Goal: Task Accomplishment & Management: Complete application form

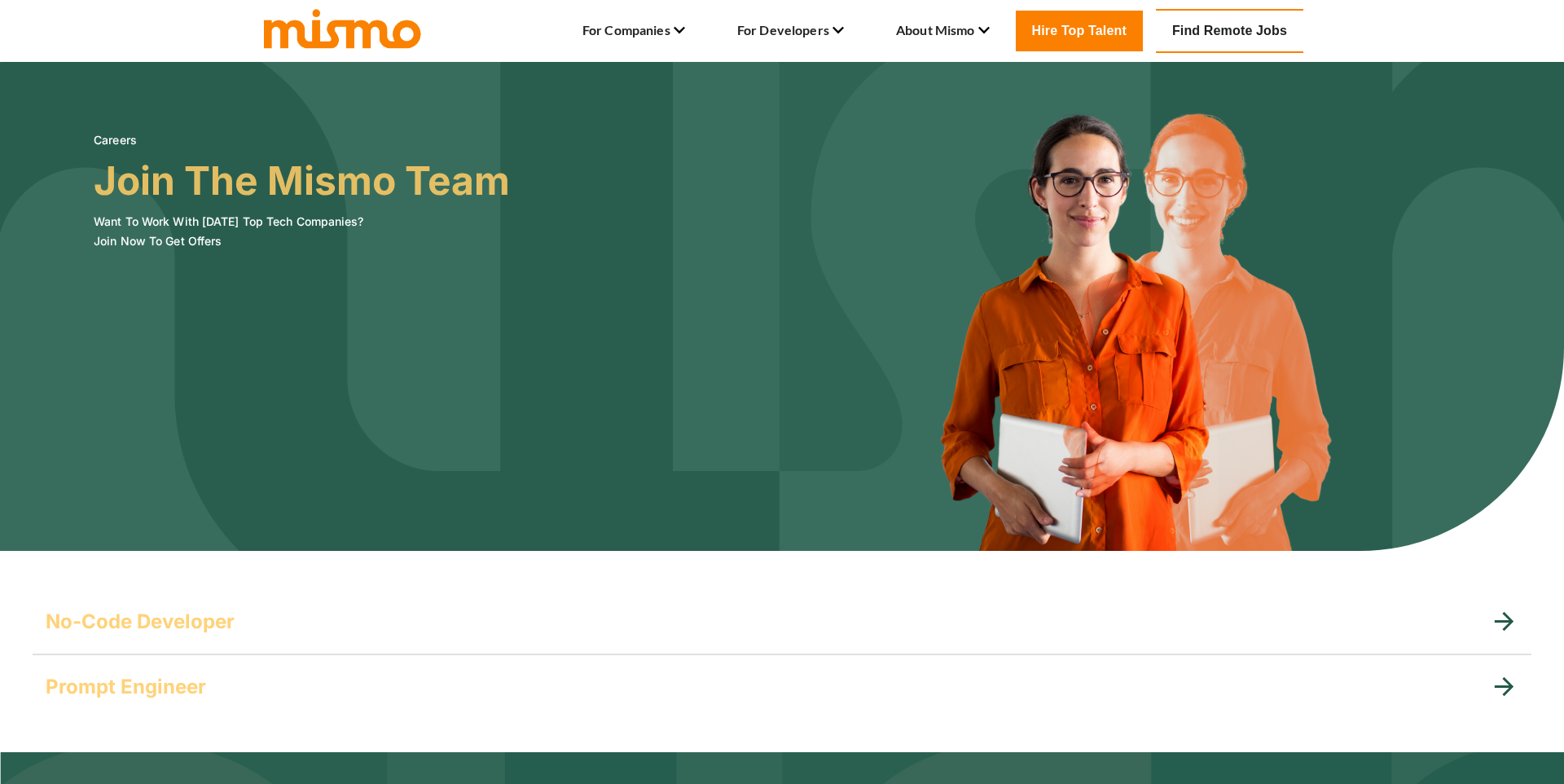
click at [326, 181] on h3 "Join The Mismo Team" at bounding box center [302, 181] width 416 height 46
click at [327, 181] on h3 "Join The Mismo Team" at bounding box center [302, 181] width 416 height 46
click at [393, 377] on img at bounding box center [782, 306] width 1564 height 489
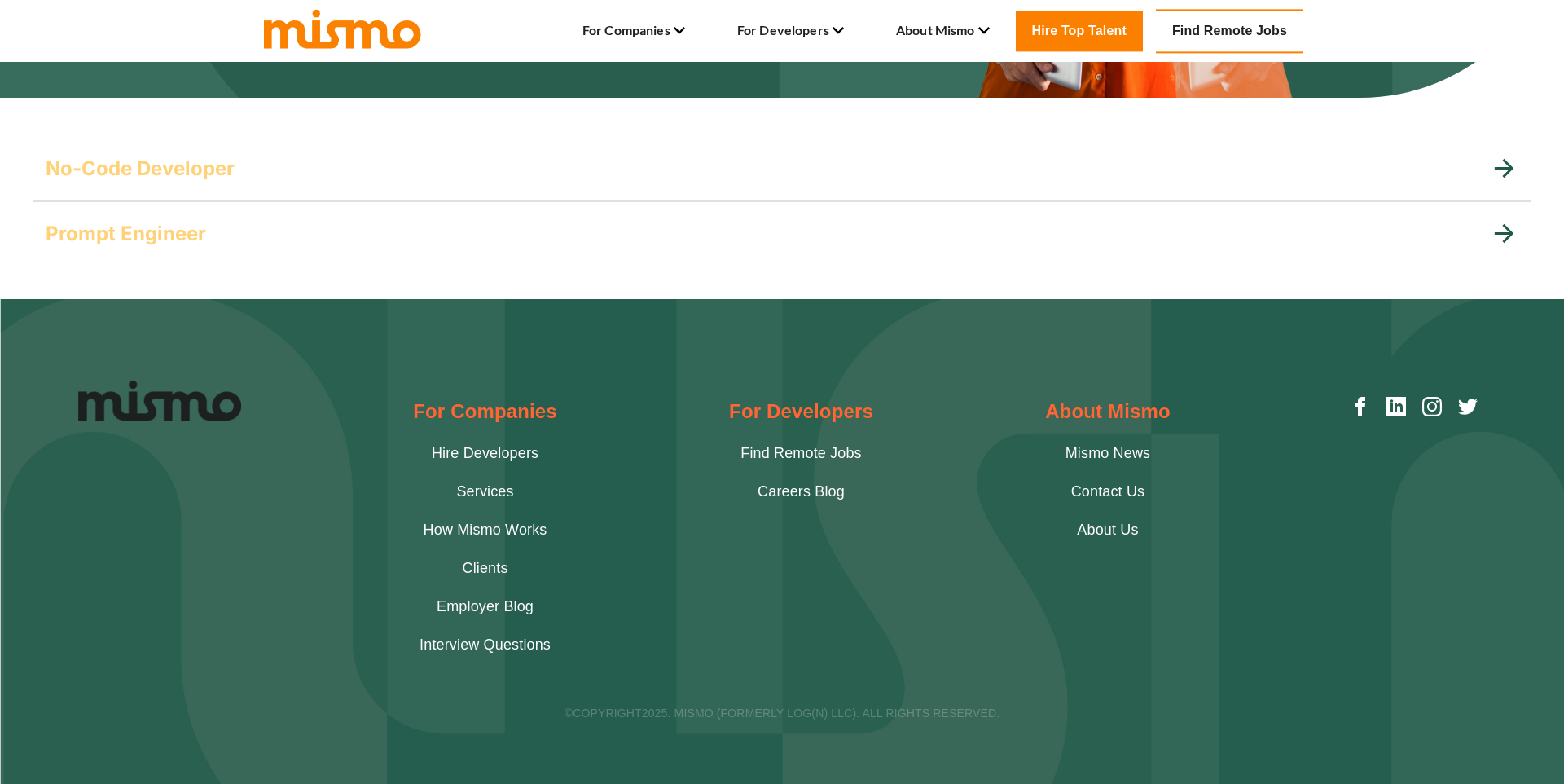
scroll to position [456, 0]
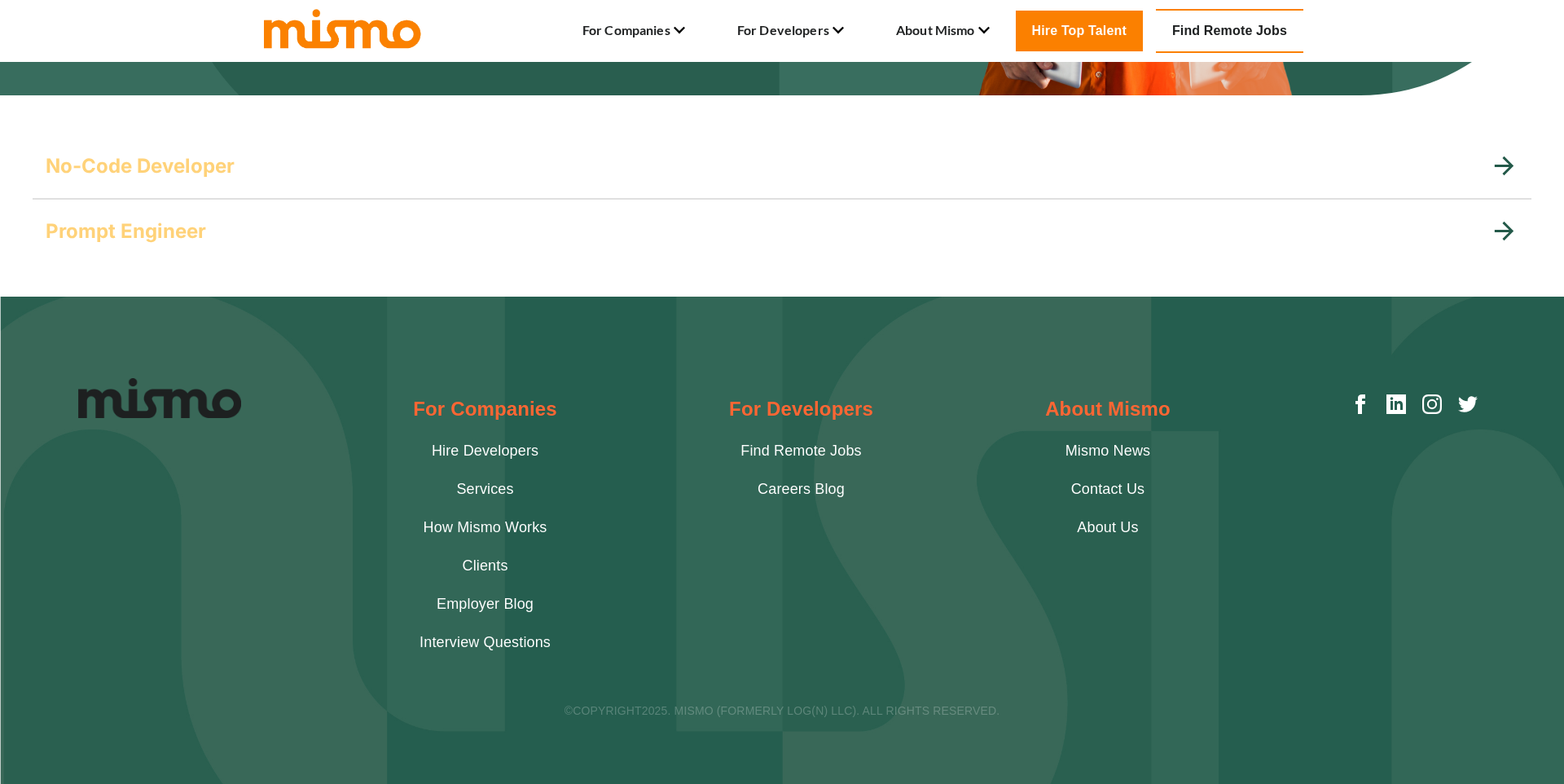
click at [281, 464] on div "For Companies Hire Developers Services How Mismo Works Clients Employer Blog In…" at bounding box center [782, 523] width 1408 height 292
click at [218, 521] on div at bounding box center [160, 523] width 163 height 292
drag, startPoint x: 750, startPoint y: 631, endPoint x: 744, endPoint y: 600, distance: 31.6
click at [750, 631] on div "For Developers Find Remote Jobs Careers Blog" at bounding box center [801, 523] width 145 height 292
click at [792, 223] on div "Prompt Engineer" at bounding box center [768, 231] width 1444 height 26
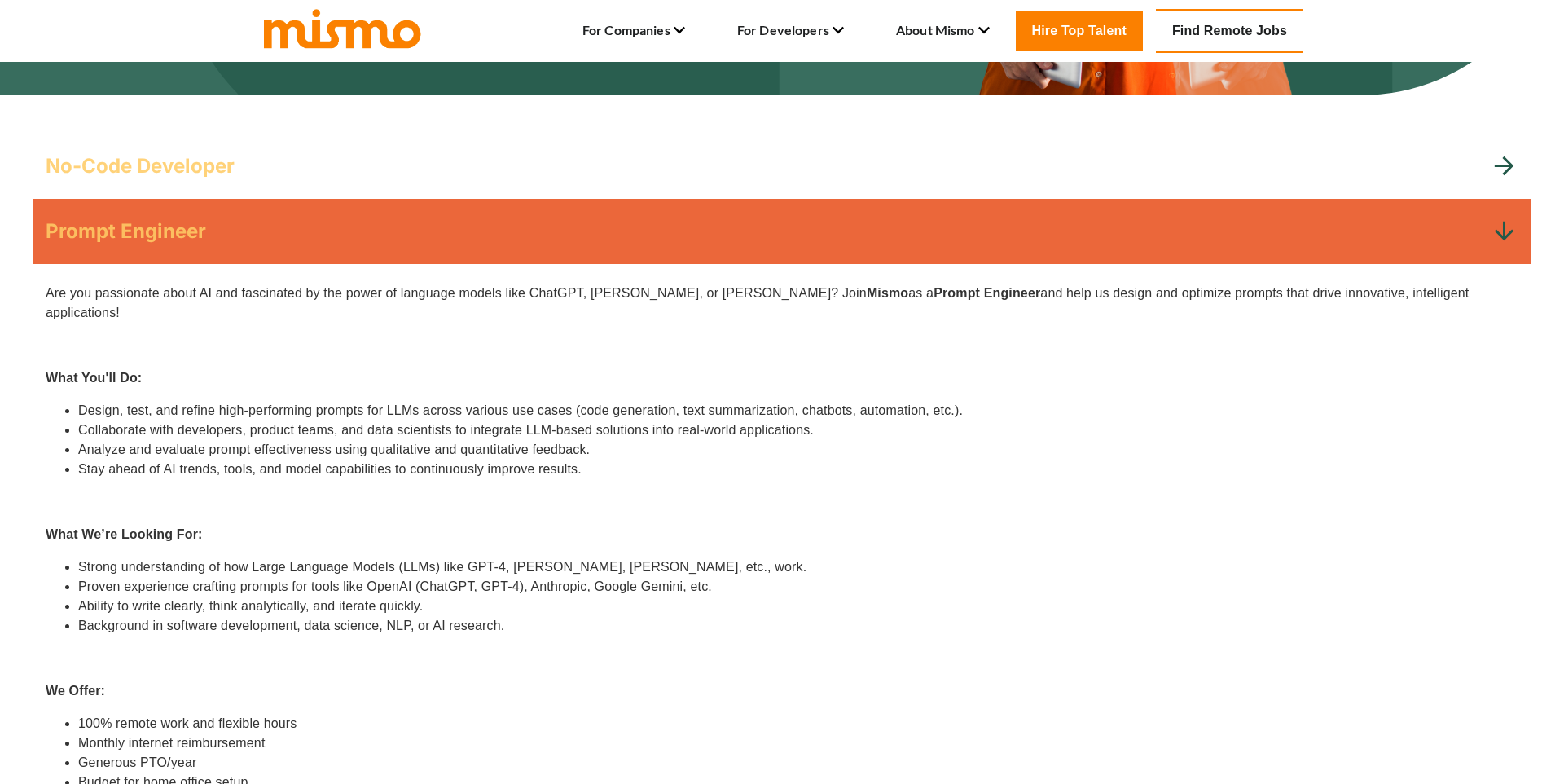
click at [229, 155] on h5 "No-Code Developer" at bounding box center [140, 165] width 189 height 26
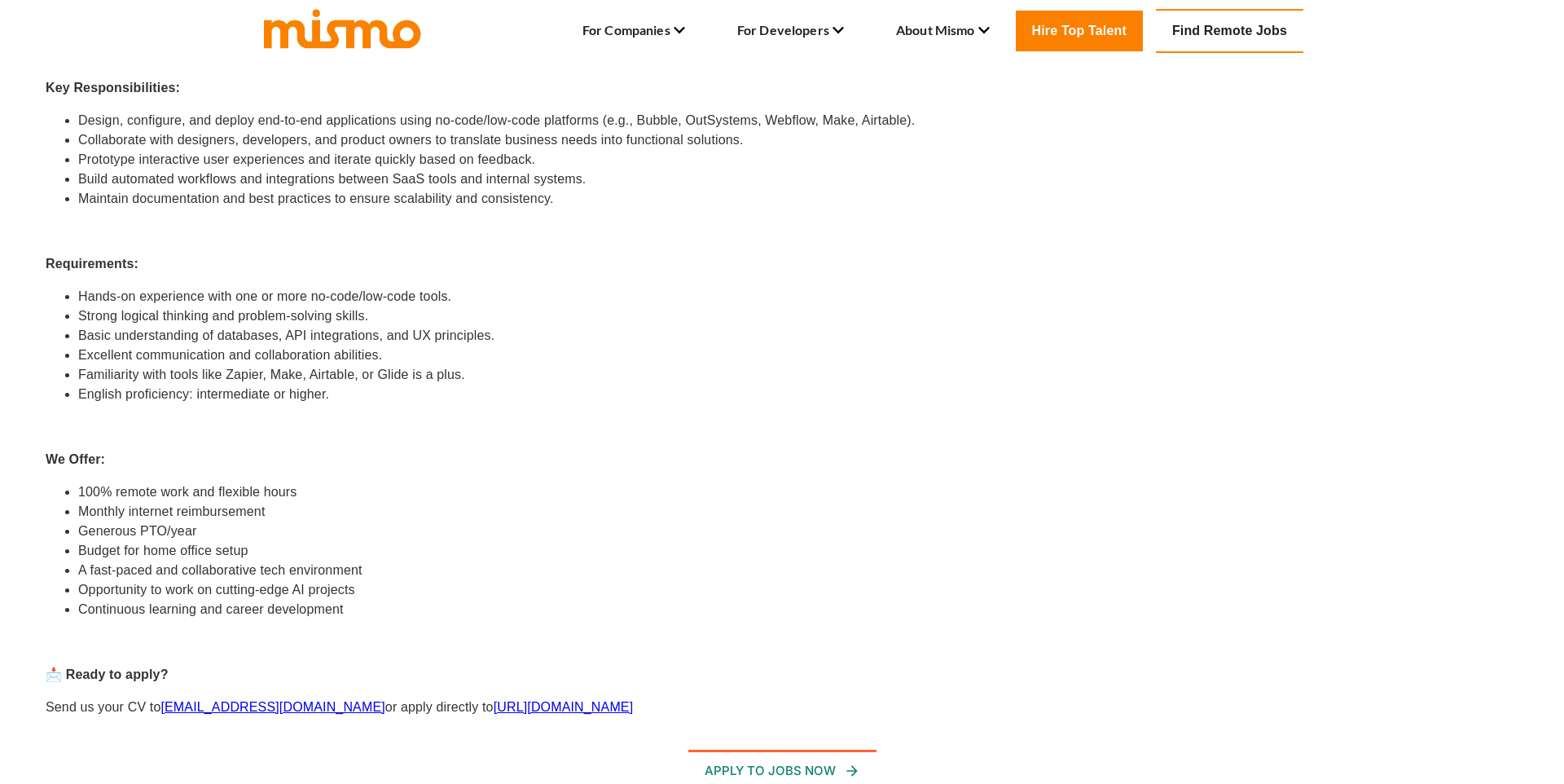
scroll to position [231, 0]
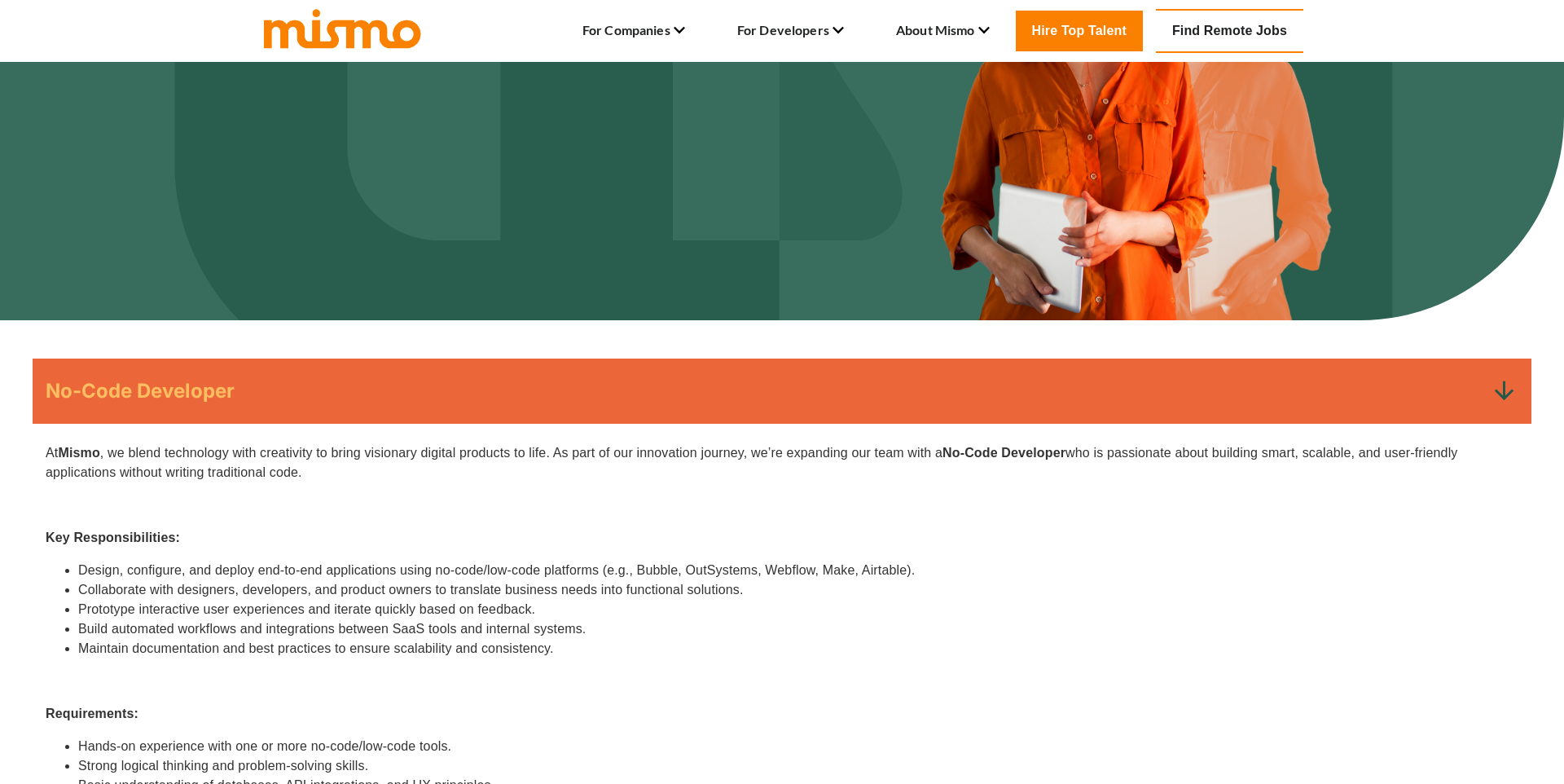
click at [748, 568] on li "Design, configure, and deploy end-to-end applications using no-code/low-code pl…" at bounding box center [798, 570] width 1440 height 19
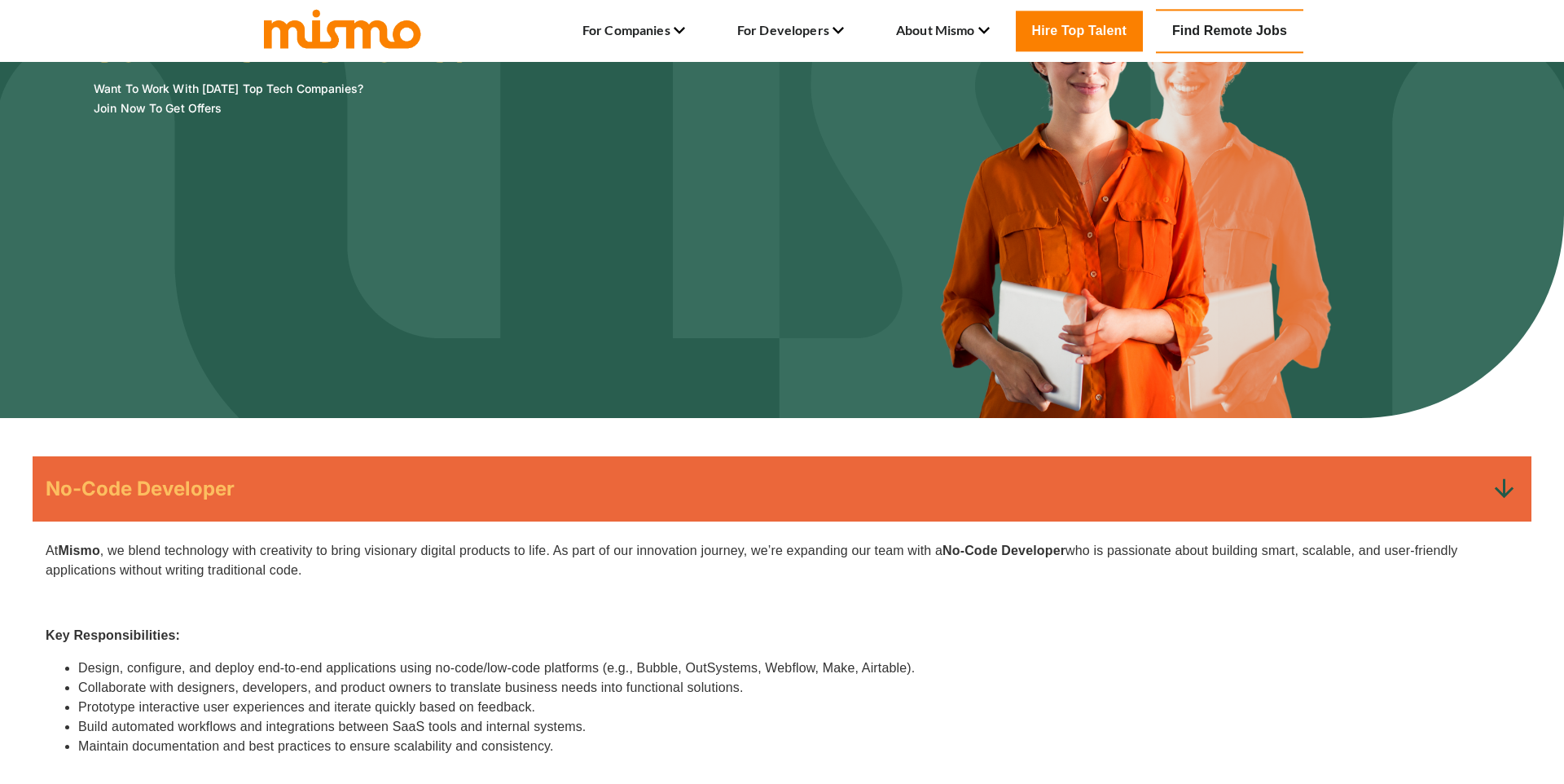
scroll to position [0, 0]
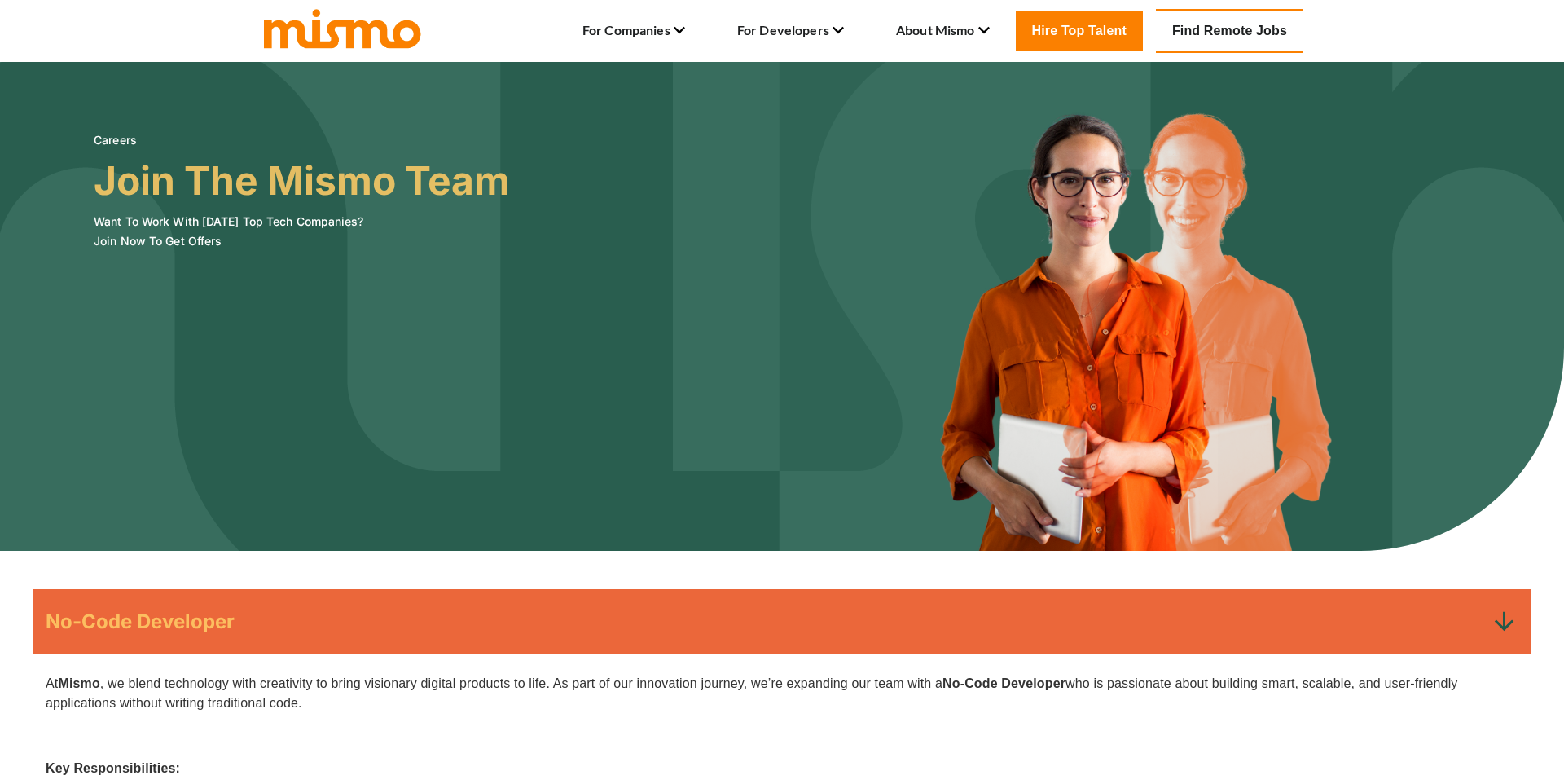
click at [100, 140] on h6 "Careers" at bounding box center [302, 140] width 416 height 19
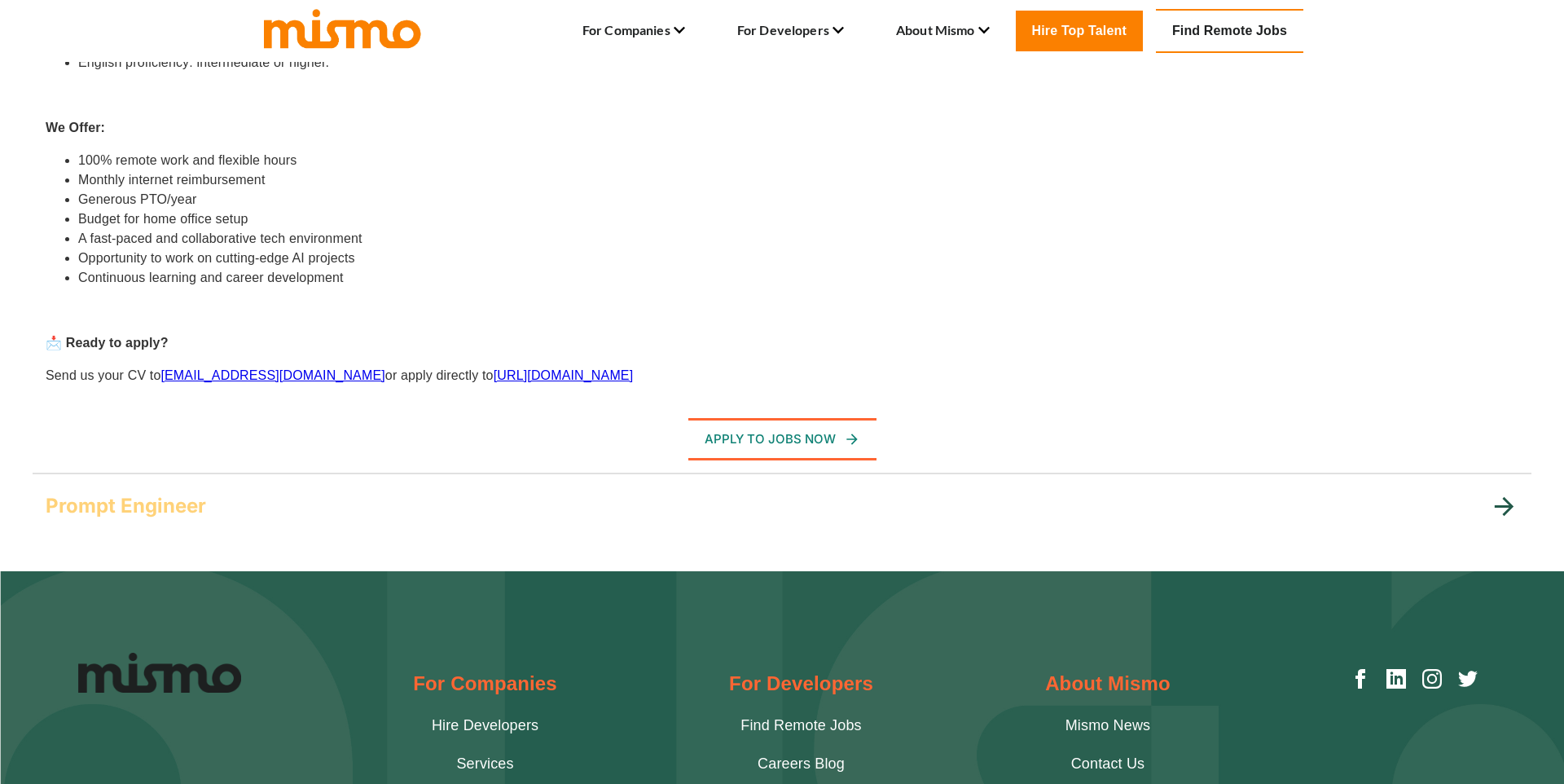
scroll to position [1294, 0]
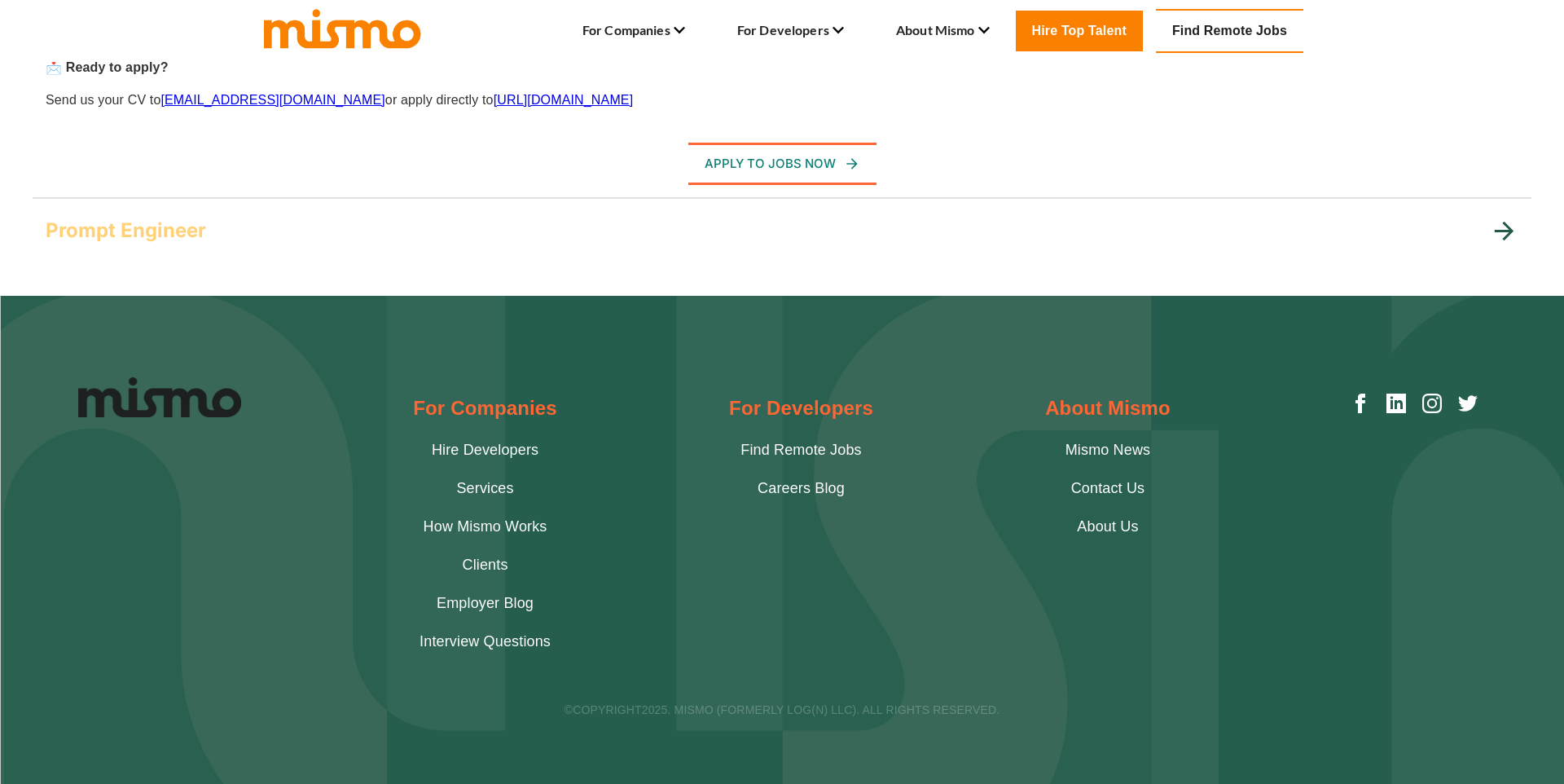
click at [988, 258] on div "Prompt Engineer" at bounding box center [782, 231] width 1499 height 65
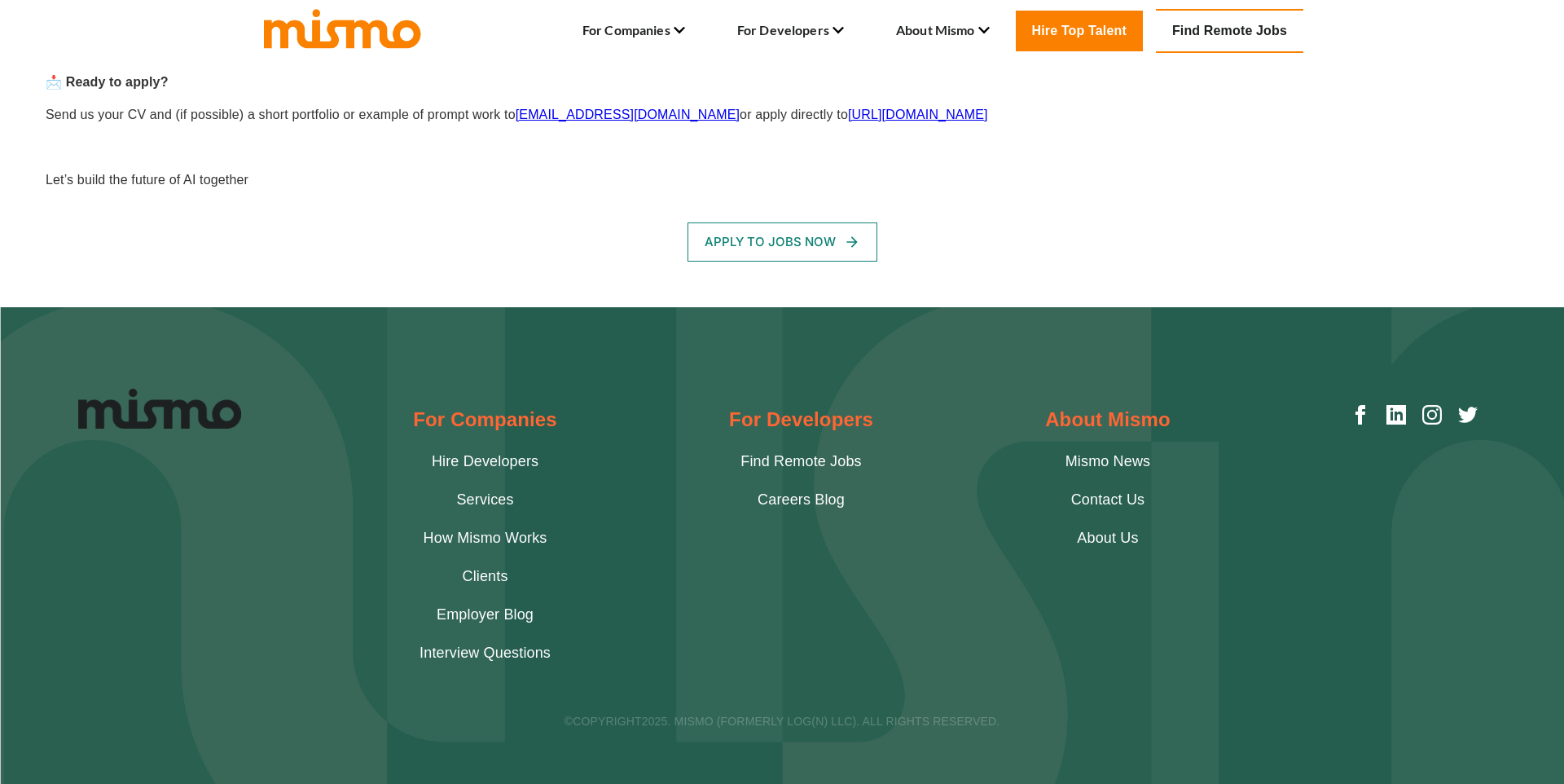
scroll to position [1275, 0]
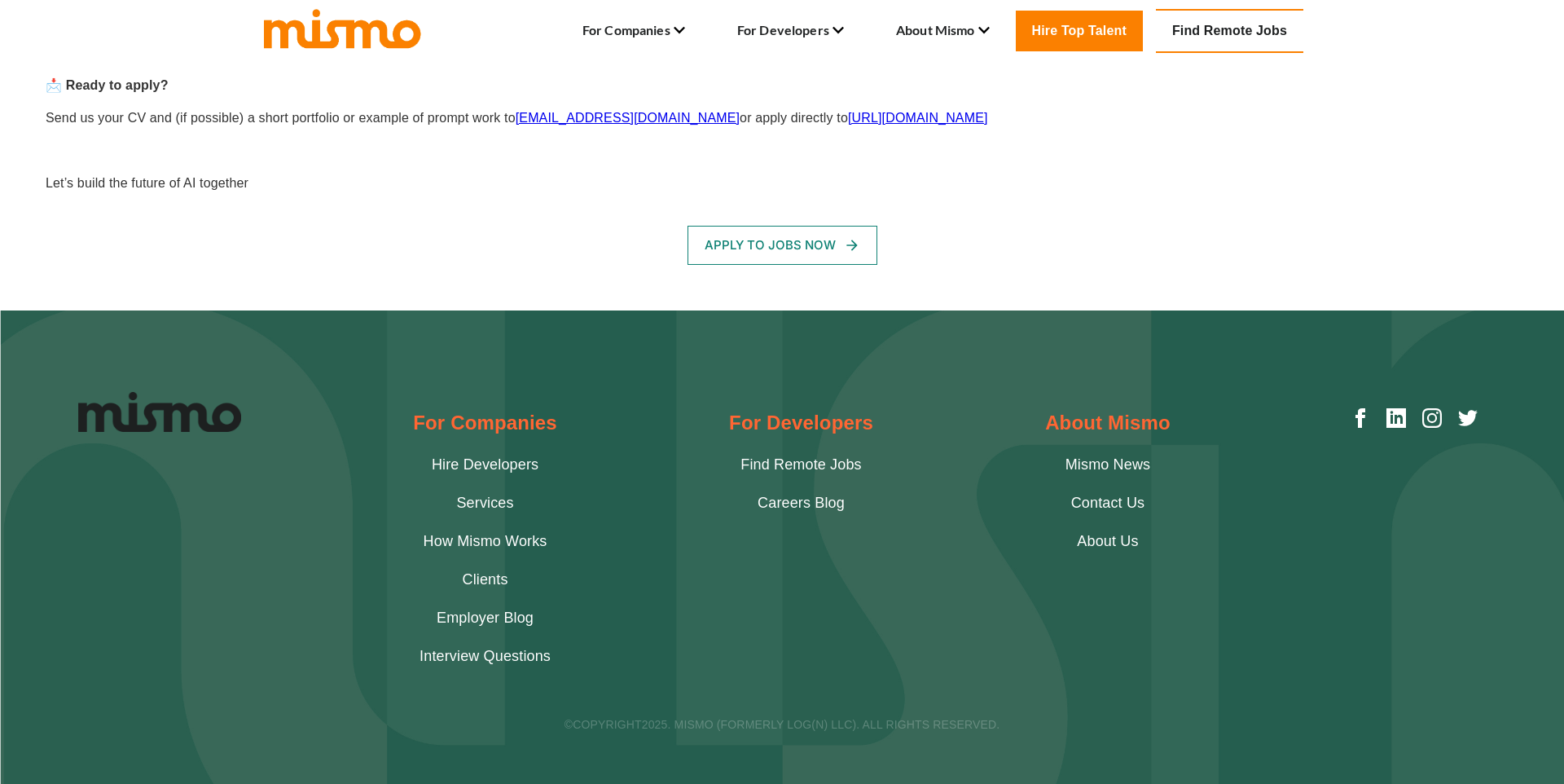
click at [773, 226] on button "Apply To Jobs Now" at bounding box center [782, 245] width 190 height 39
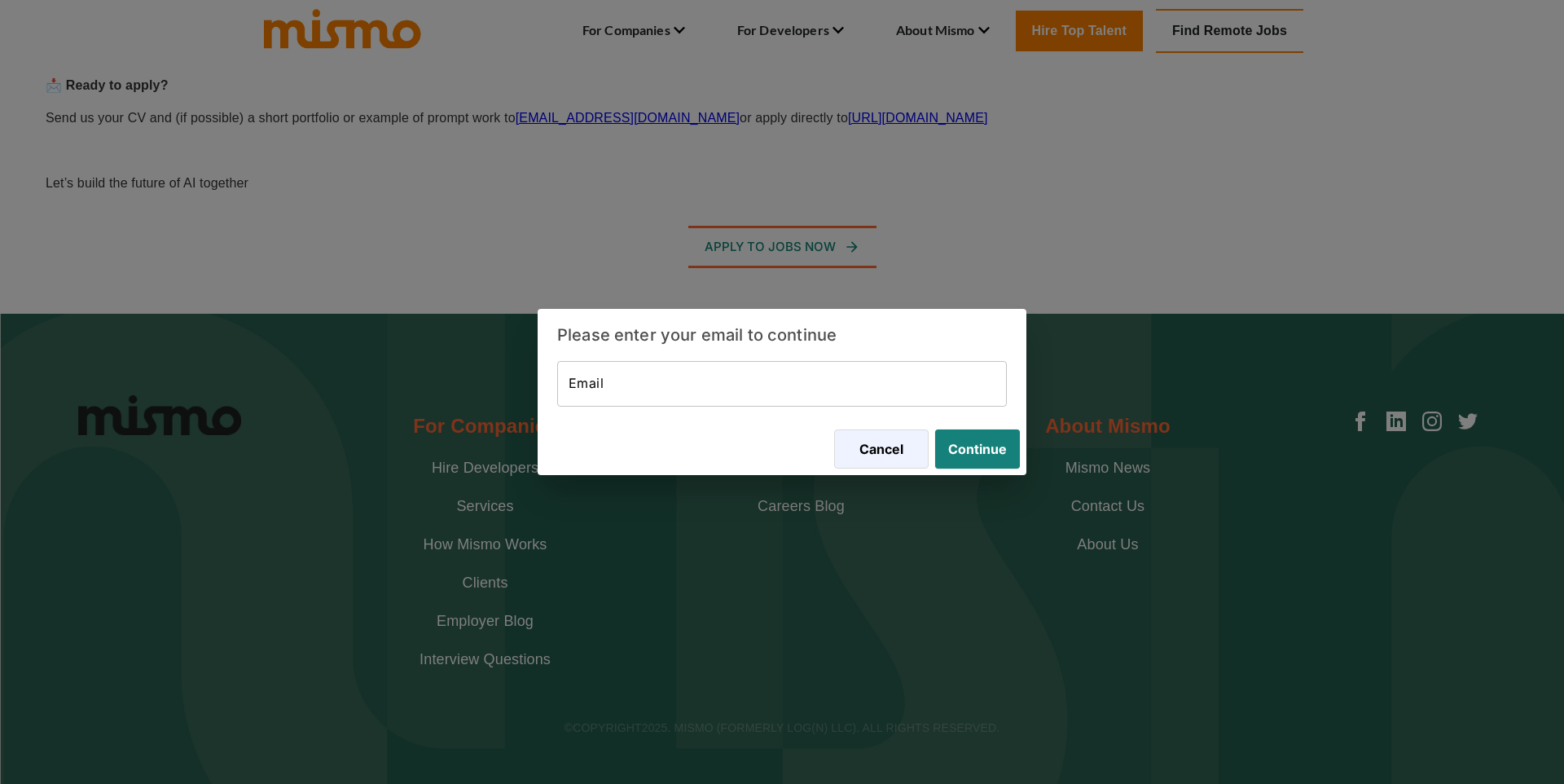
click at [883, 391] on input "Email" at bounding box center [782, 384] width 450 height 46
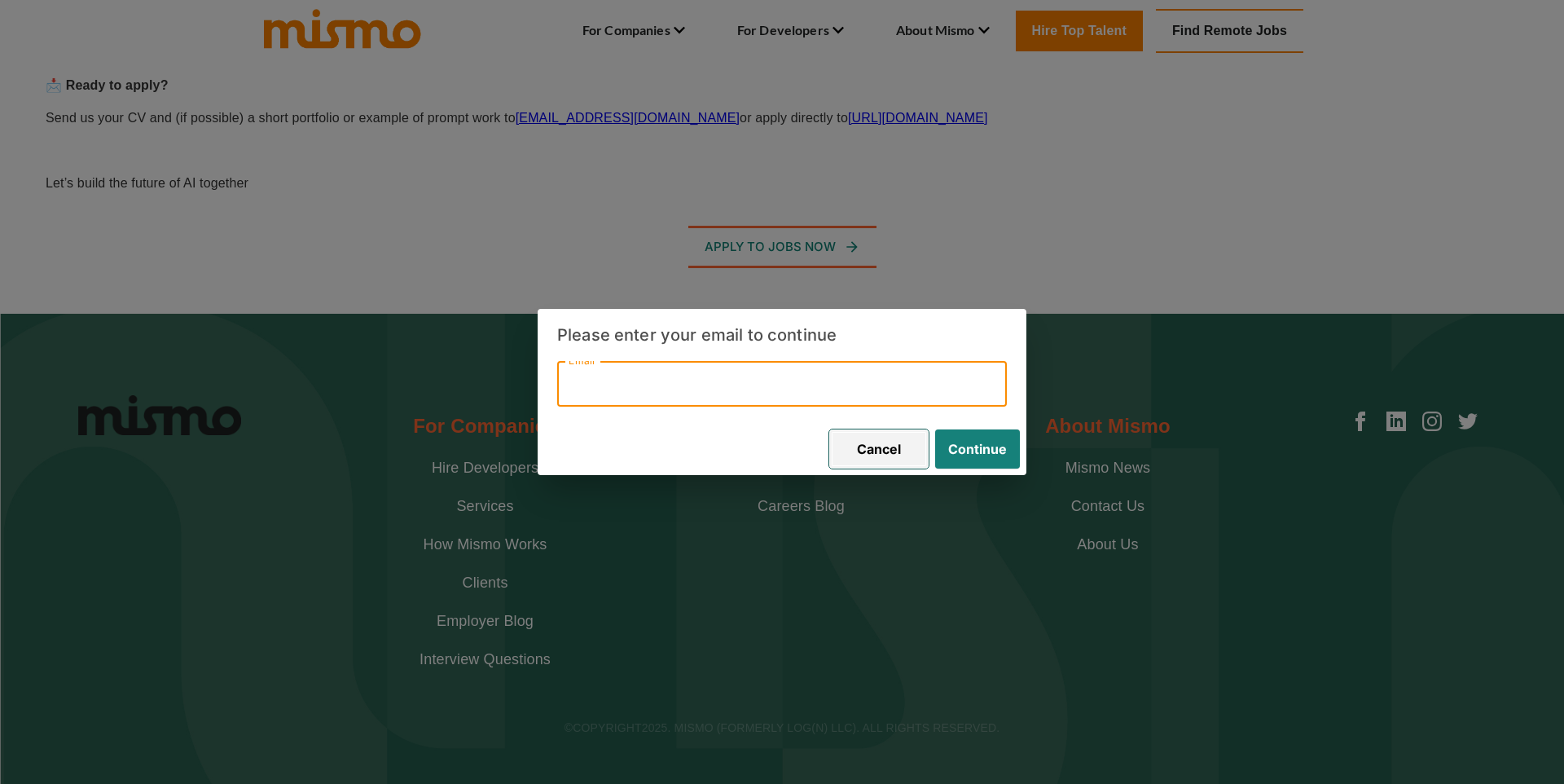
click at [865, 457] on button "Cancel" at bounding box center [879, 449] width 99 height 39
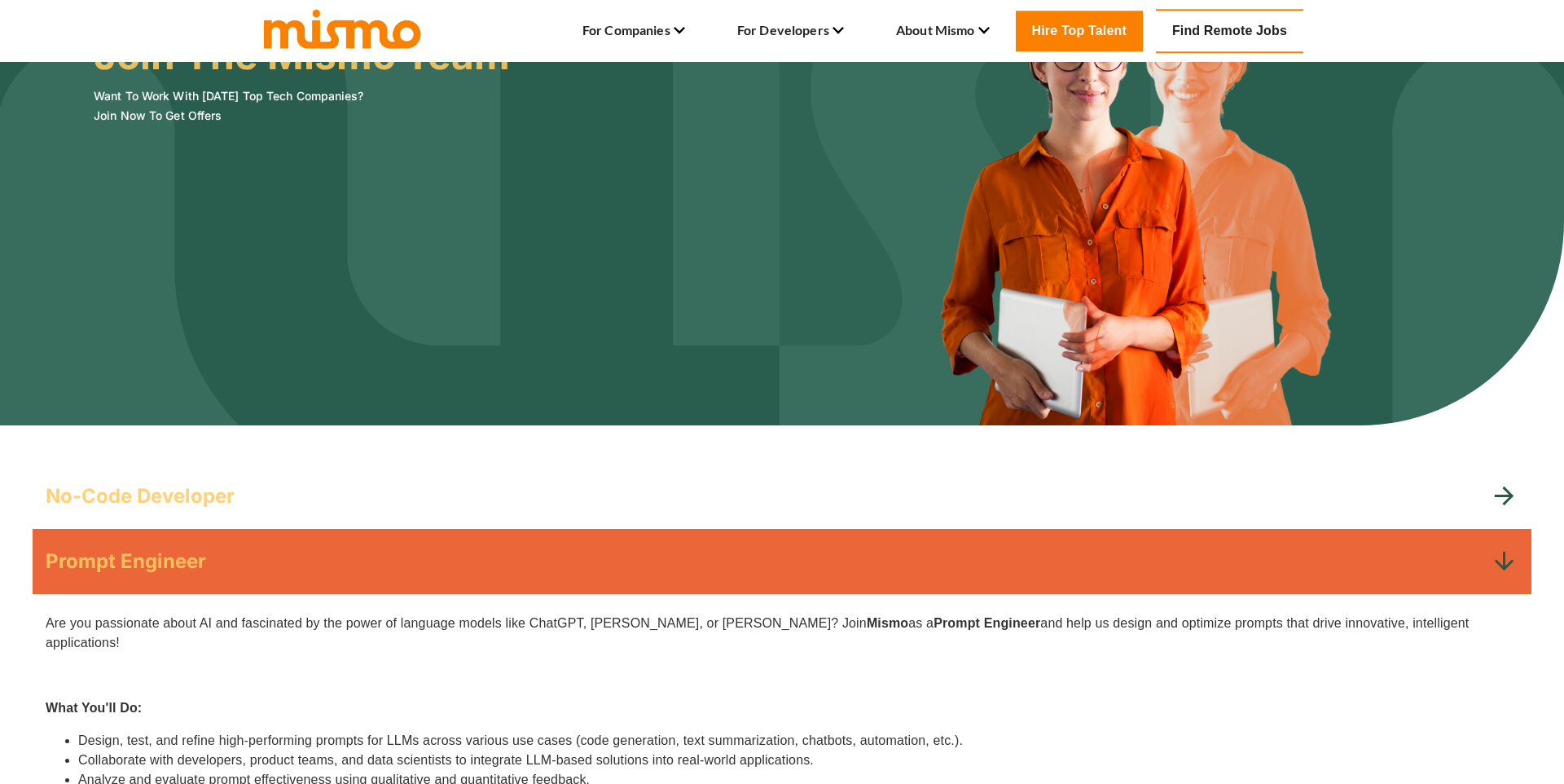
scroll to position [0, 0]
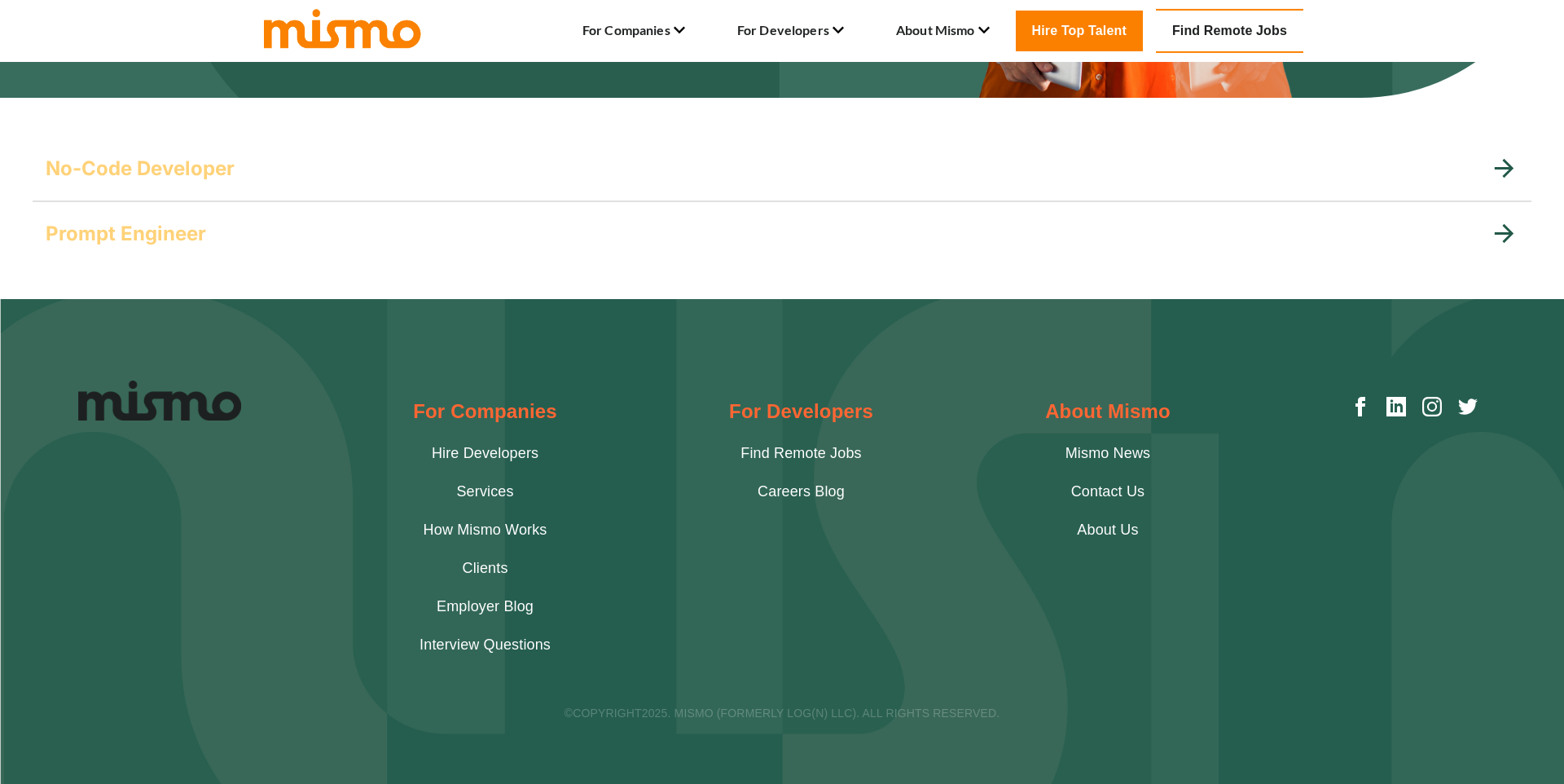
scroll to position [456, 0]
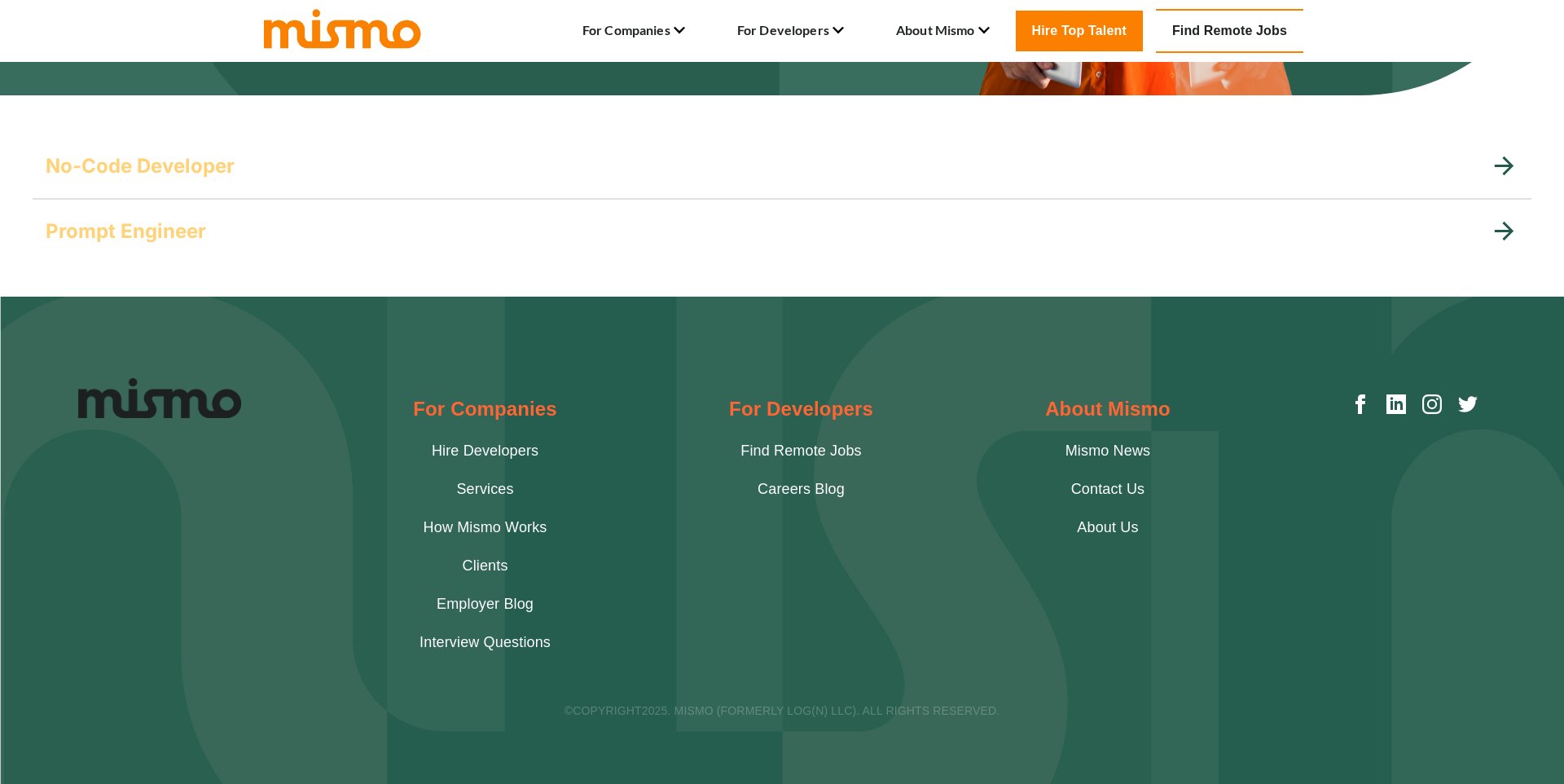
click at [1262, 43] on link "Find Remote Jobs" at bounding box center [1230, 31] width 147 height 44
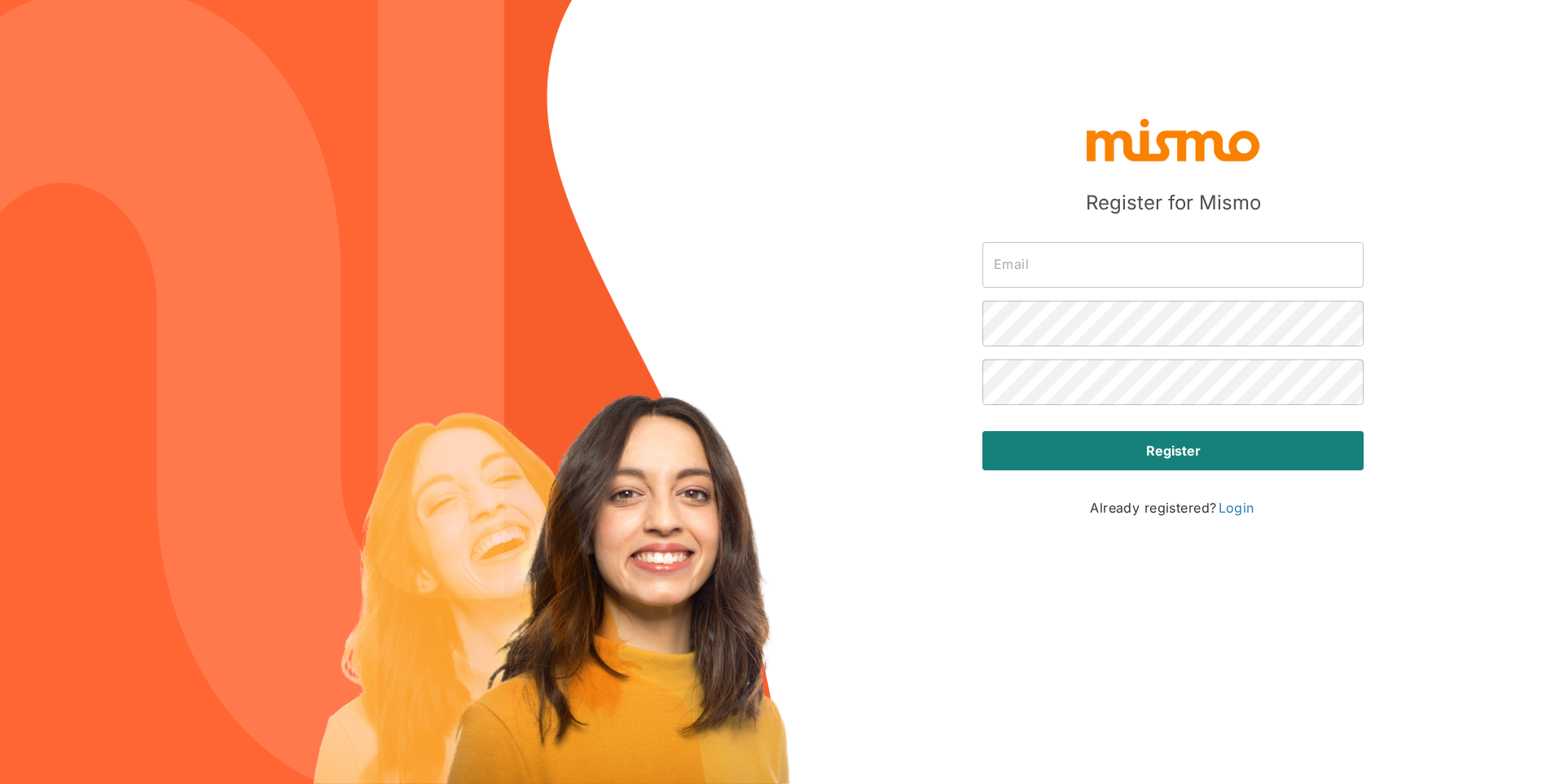
click at [1158, 261] on input "text" at bounding box center [1173, 264] width 381 height 46
click at [1091, 254] on input "text" at bounding box center [1173, 264] width 381 height 46
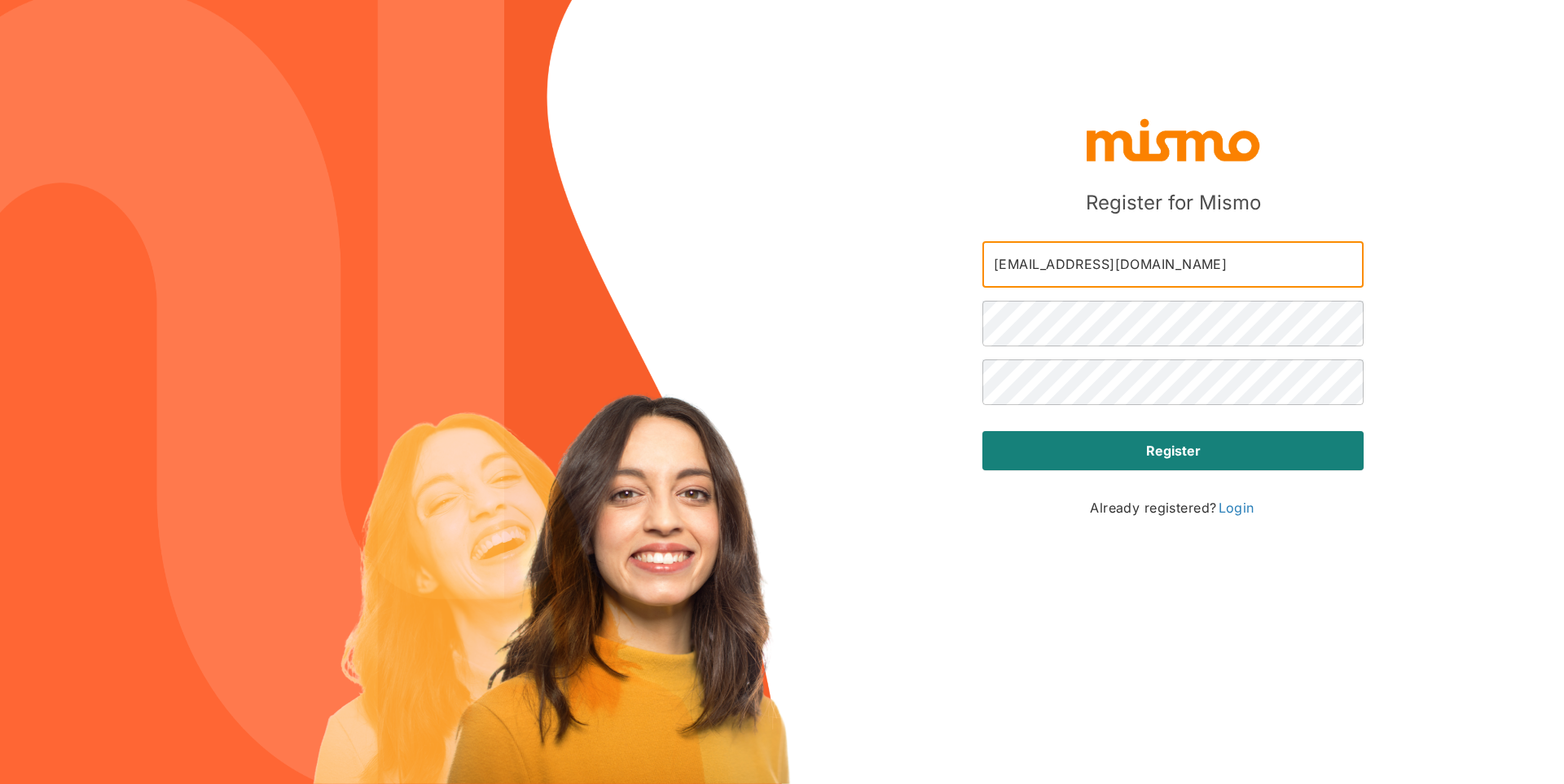
type input "juninhokaponnemg@hotmail.com"
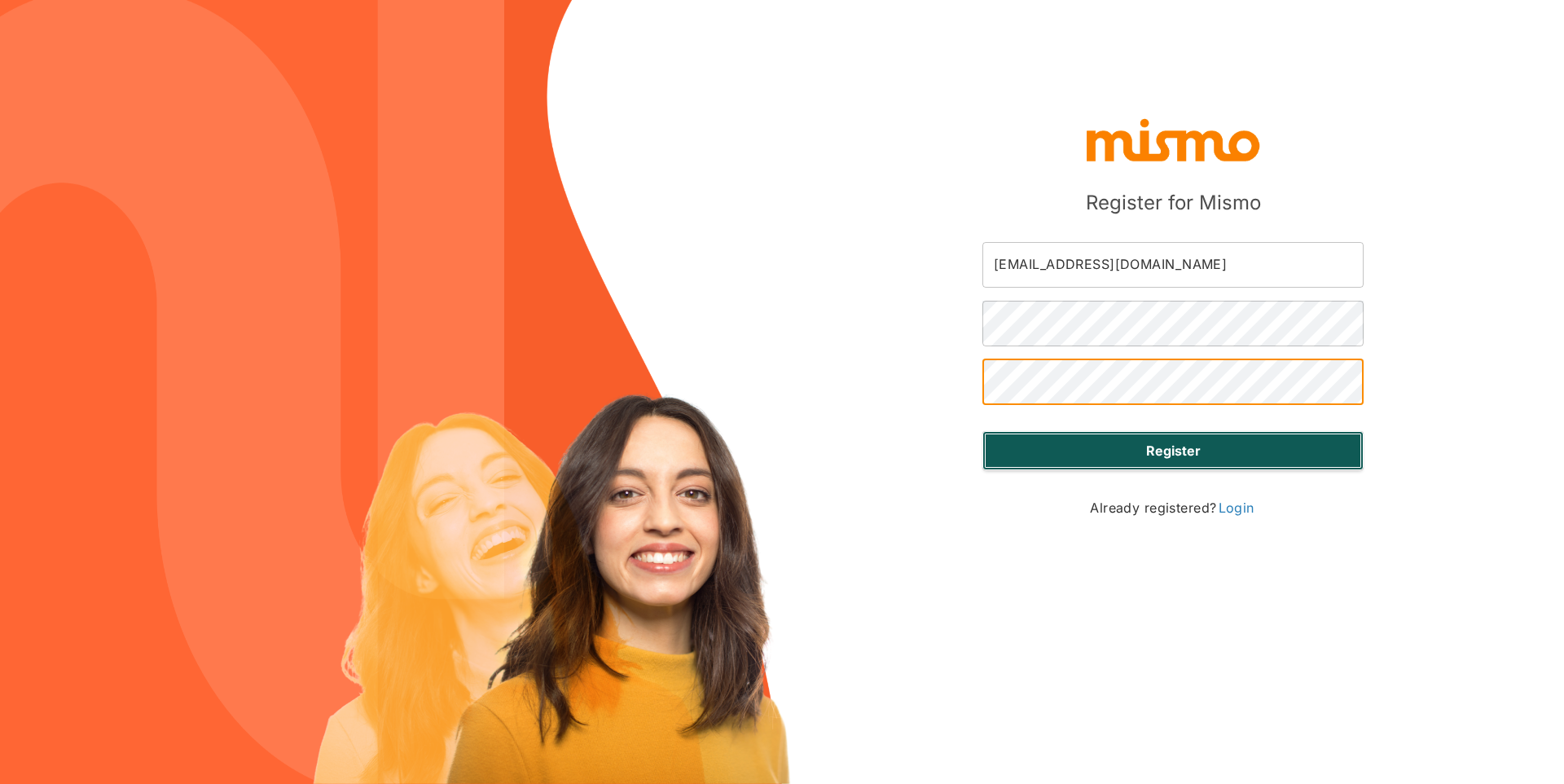
click at [1168, 444] on strong "Register" at bounding box center [1173, 450] width 54 height 19
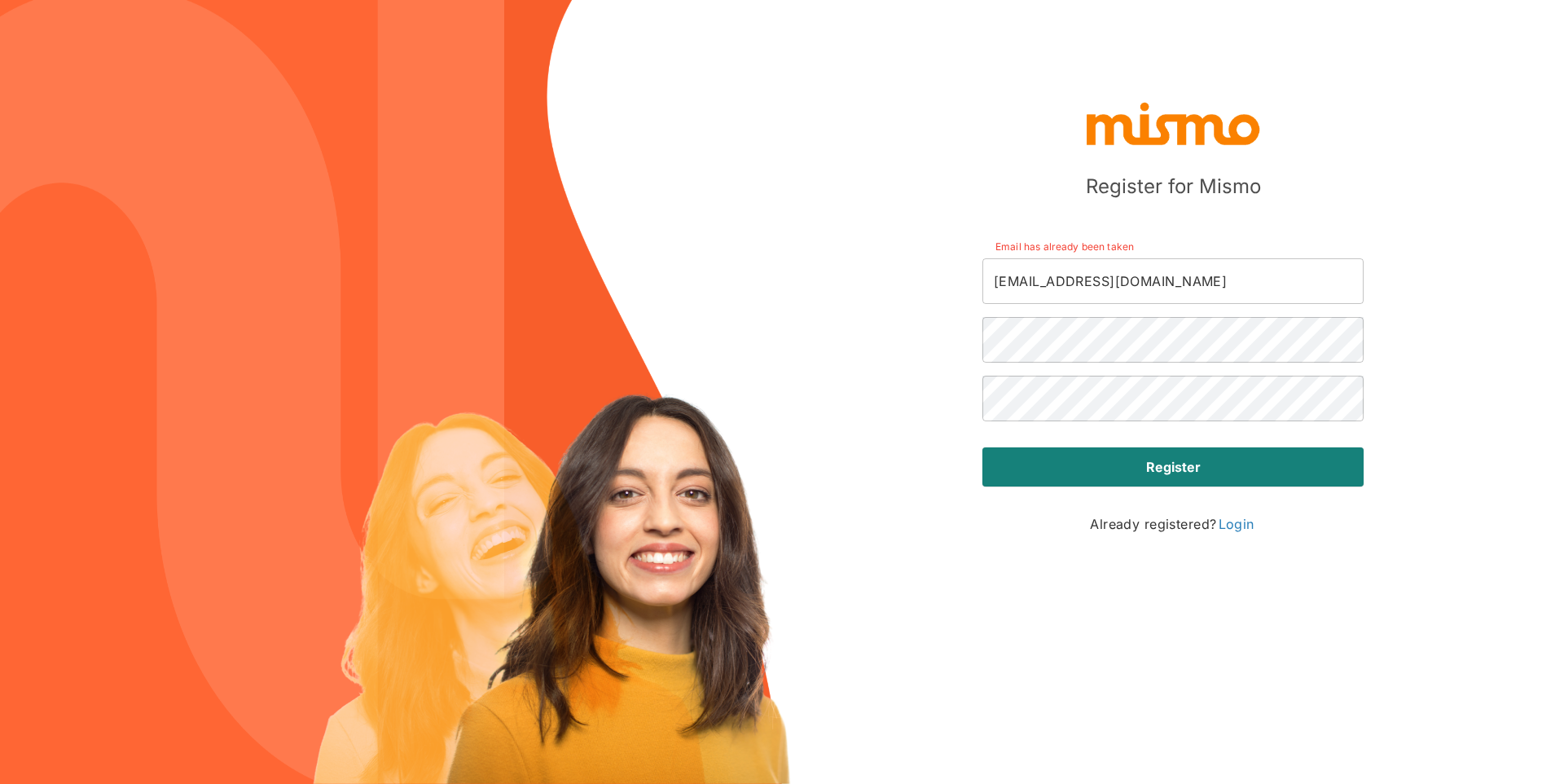
click at [1227, 585] on div "Register for Mismo Email has already been taken juninhokaponnemg@hotmail.com ​ …" at bounding box center [782, 392] width 1564 height 784
click at [1252, 522] on link "Login" at bounding box center [1236, 523] width 39 height 19
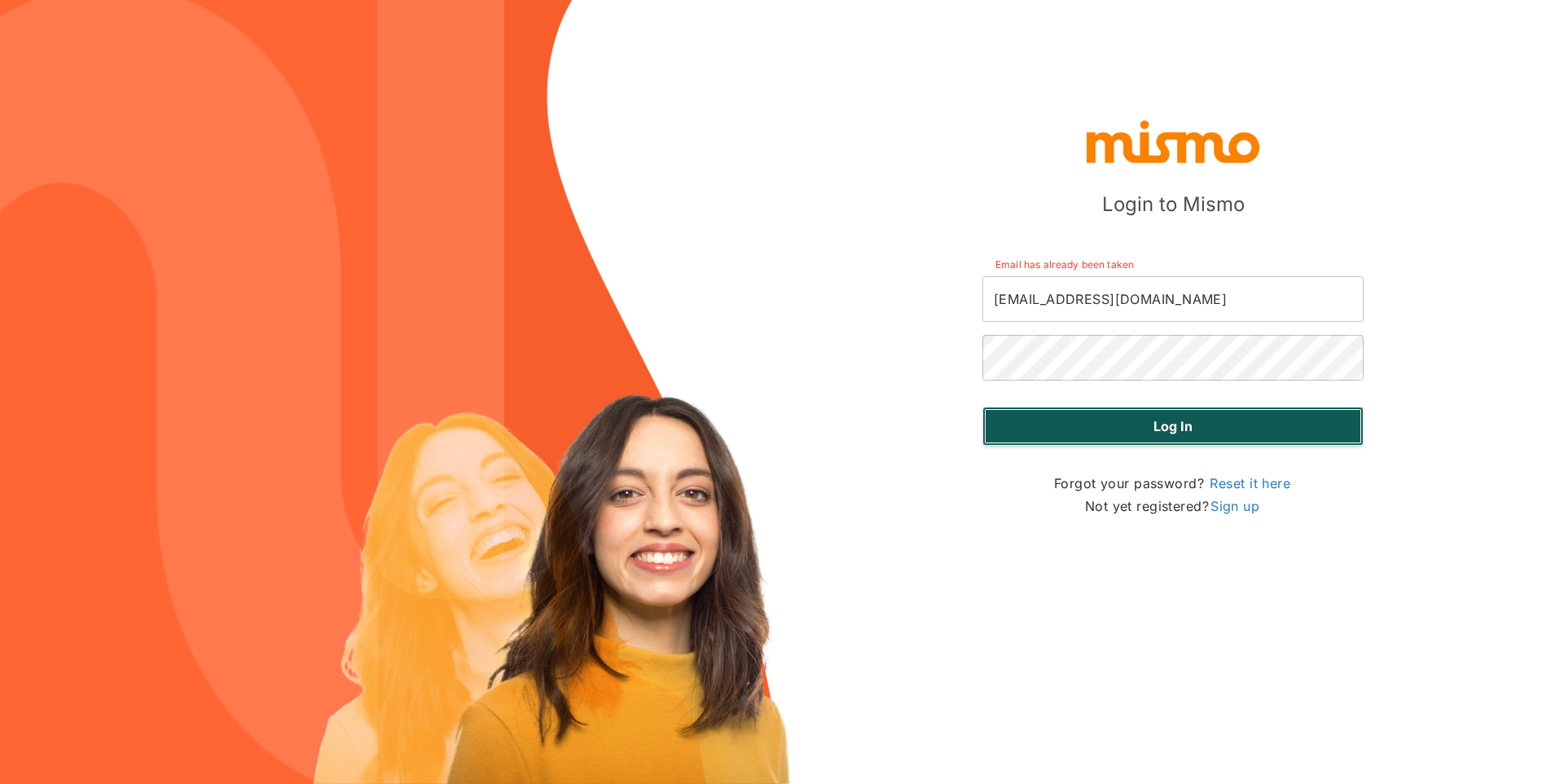
click at [1218, 432] on button "Log in" at bounding box center [1173, 425] width 381 height 39
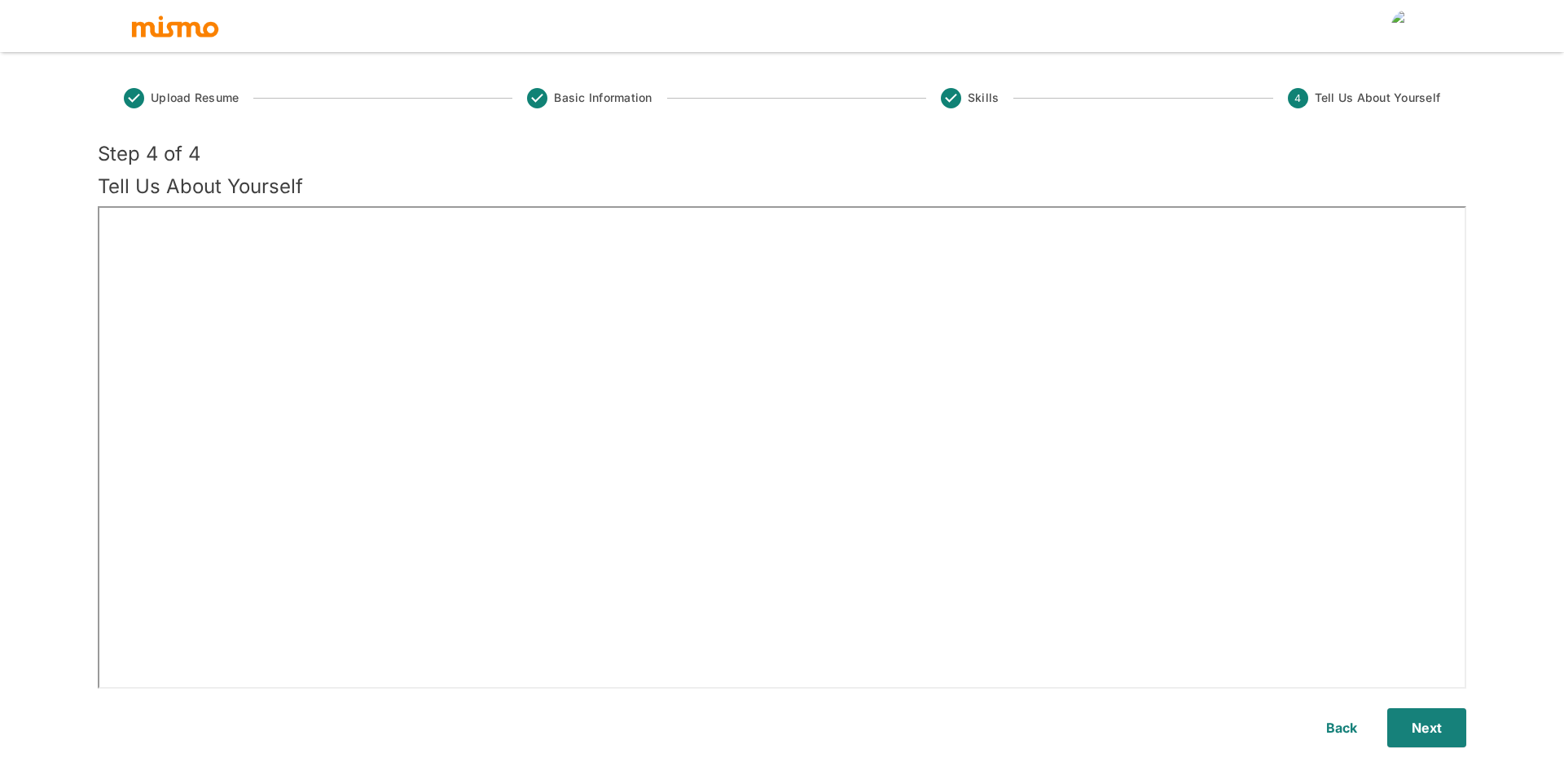
click at [675, 169] on div "Step 4 of 4 Tell Us About Yourself" at bounding box center [778, 167] width 1375 height 65
click at [974, 100] on span "Skills" at bounding box center [984, 97] width 32 height 16
click at [778, 186] on h5 "Tell Us About Yourself" at bounding box center [782, 186] width 1368 height 26
drag, startPoint x: 799, startPoint y: 89, endPoint x: 565, endPoint y: 89, distance: 234.0
click at [798, 89] on div "Upload Resume Basic Information Skills 4 Tell Us About Yourself" at bounding box center [782, 106] width 1368 height 69
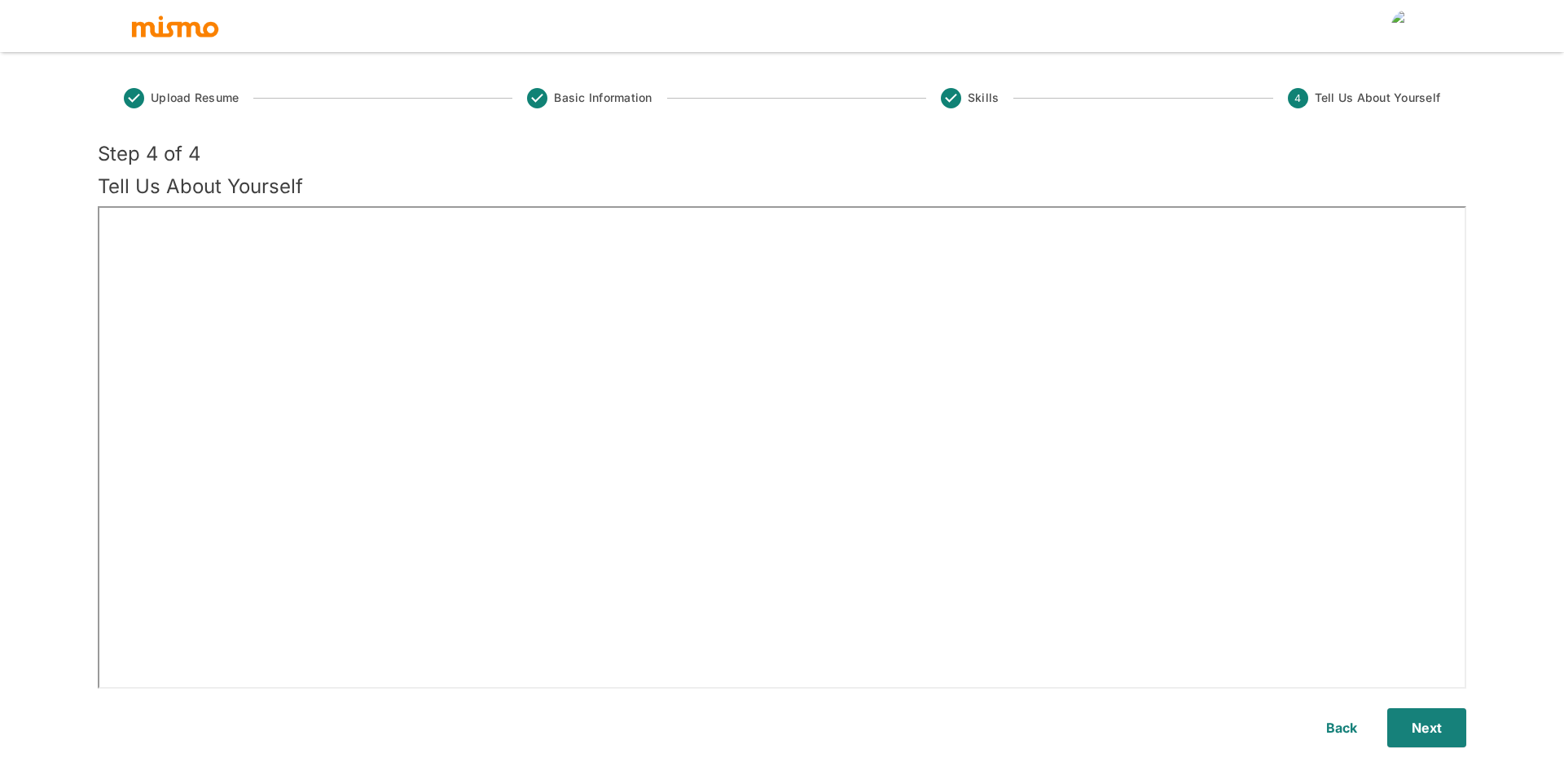
click at [544, 90] on icon at bounding box center [537, 98] width 20 height 20
drag, startPoint x: 186, startPoint y: 107, endPoint x: 154, endPoint y: 105, distance: 32.1
click at [180, 107] on span "Upload Resume" at bounding box center [181, 98] width 115 height 20
click at [140, 99] on icon at bounding box center [134, 98] width 20 height 20
click at [679, 120] on div "Upload Resume Basic Information Skills 4 Tell Us About Yourself" at bounding box center [782, 106] width 1368 height 69
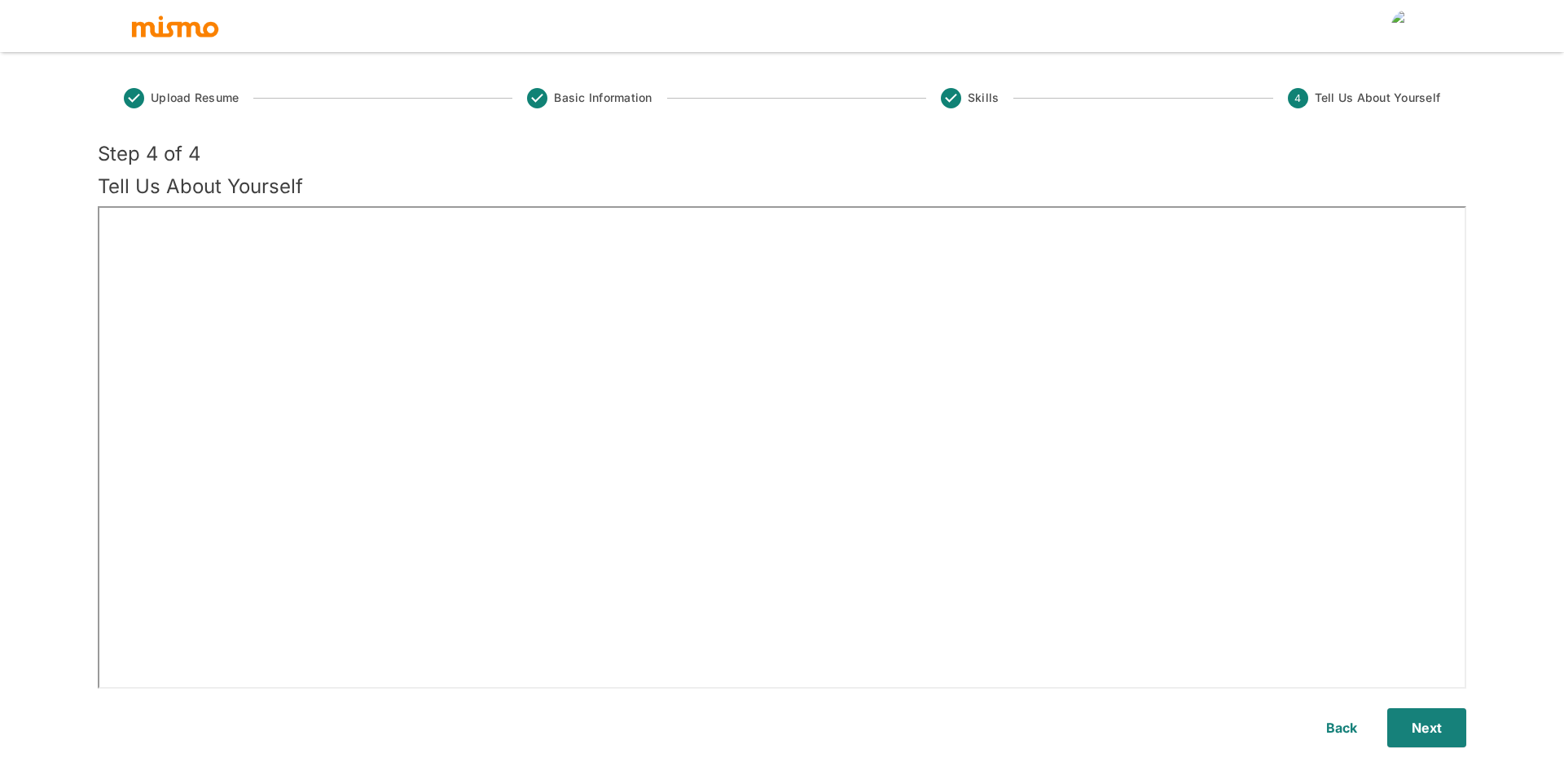
click at [712, 72] on div "Upload Resume Basic Information Skills 4 Tell Us About Yourself" at bounding box center [782, 106] width 1368 height 69
click at [741, 23] on div at bounding box center [782, 26] width 1303 height 52
click at [748, 138] on div "Step 4 of 4 Tell Us About Yourself" at bounding box center [778, 167] width 1375 height 65
drag, startPoint x: 794, startPoint y: 71, endPoint x: 811, endPoint y: 30, distance: 44.4
click at [794, 70] on div "Upload Resume Basic Information Skills 4 Tell Us About Yourself Step 4 of 4 Tel…" at bounding box center [782, 411] width 1368 height 784
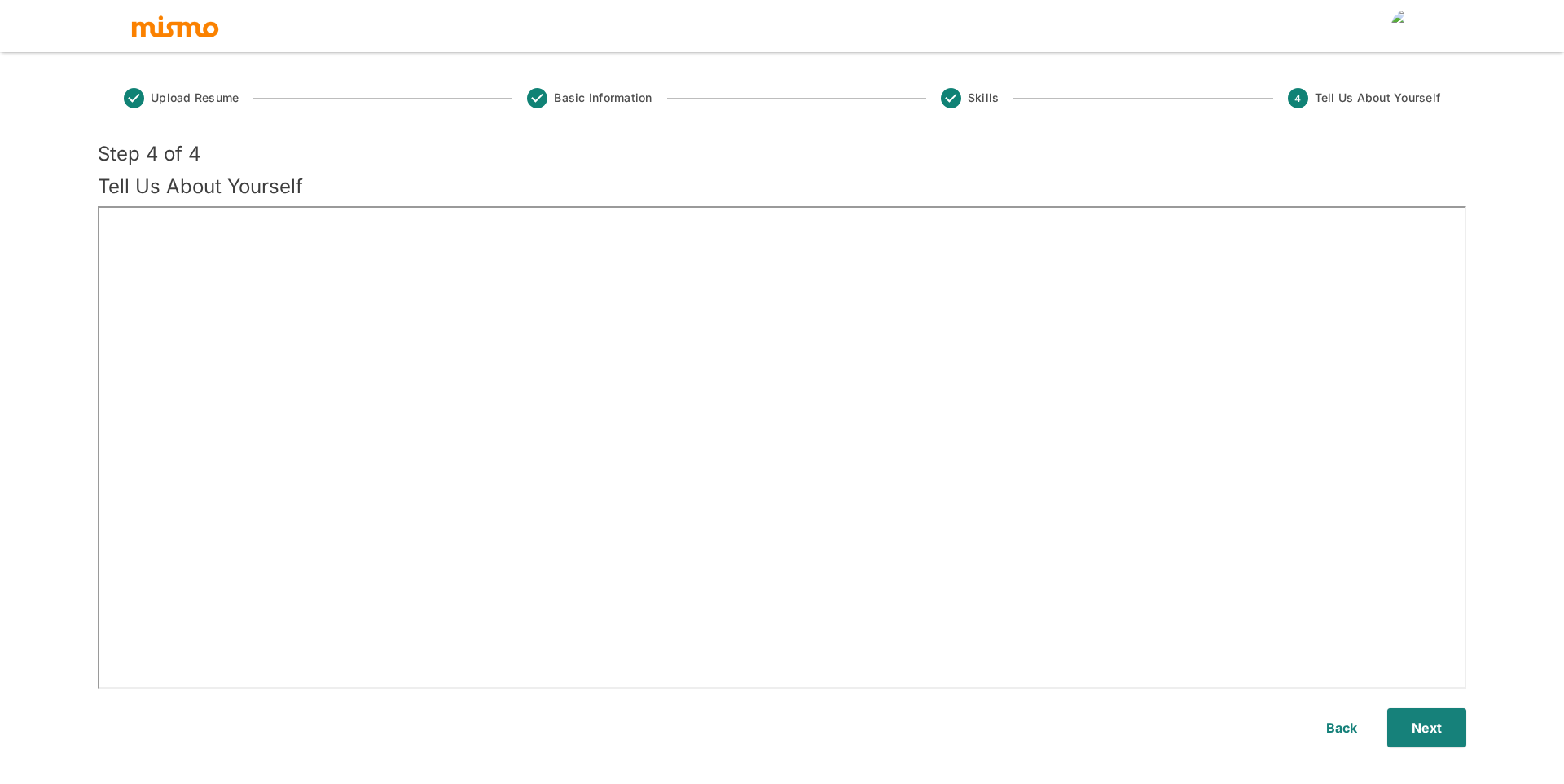
click at [811, 30] on div at bounding box center [782, 26] width 1303 height 52
